Goal: Information Seeking & Learning: Learn about a topic

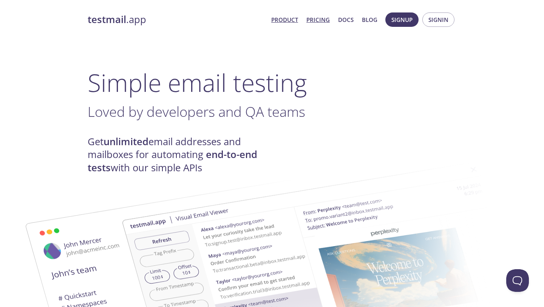
click at [322, 20] on link "Pricing" at bounding box center [317, 20] width 23 height 10
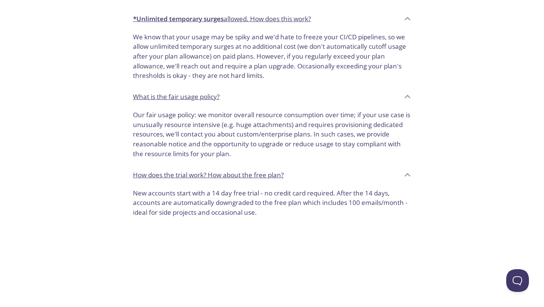
scroll to position [619, 0]
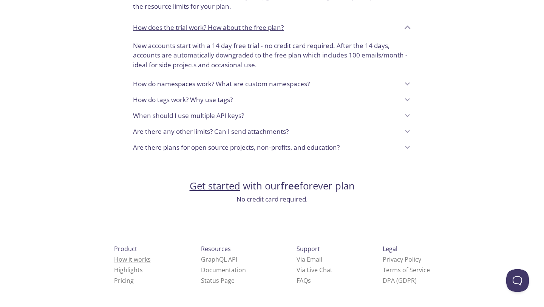
click at [114, 260] on link "How it works" at bounding box center [132, 259] width 37 height 8
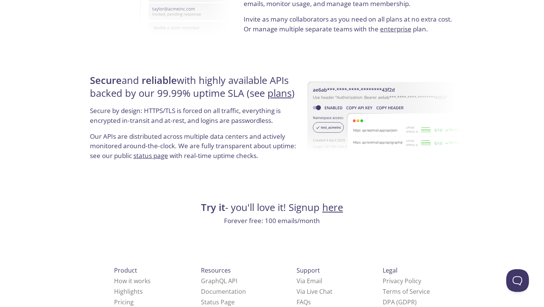
scroll to position [1420, 0]
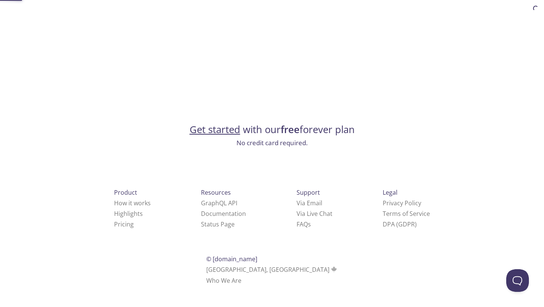
scroll to position [619, 0]
